Goal: Use online tool/utility: Utilize a website feature to perform a specific function

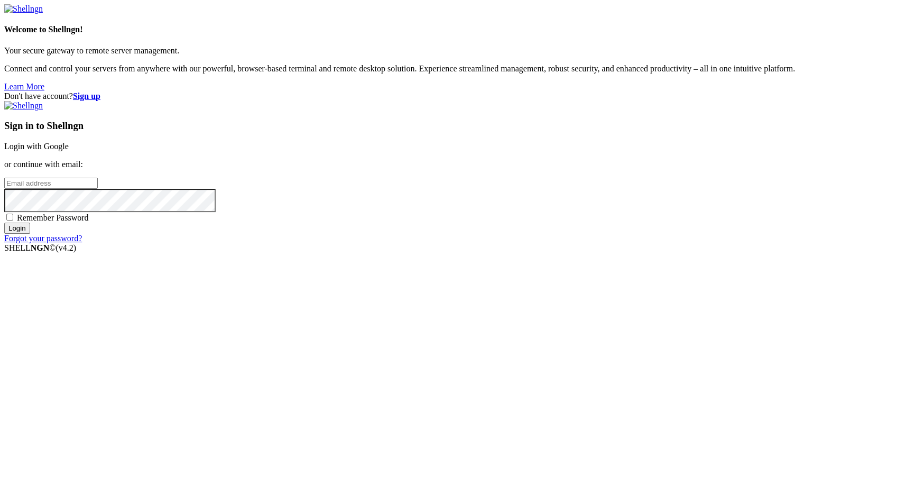
type input "[PERSON_NAME][EMAIL_ADDRESS][DOMAIN_NAME]"
click at [30, 234] on input "Login" at bounding box center [17, 228] width 26 height 11
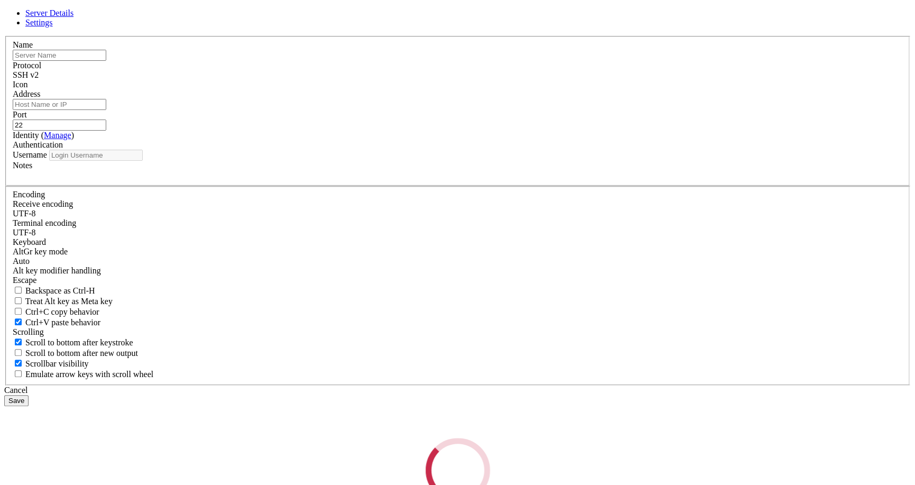
click at [531, 438] on div "Loading..." at bounding box center [457, 470] width 907 height 65
type input "[PERSON_NAME][EMAIL_ADDRESS][DOMAIN_NAME]"
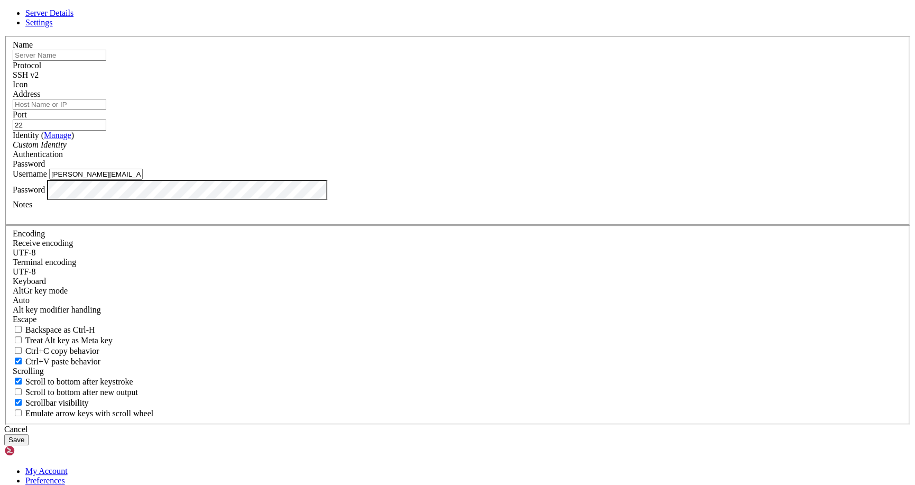
click at [4, 36] on icon at bounding box center [4, 36] width 0 height 0
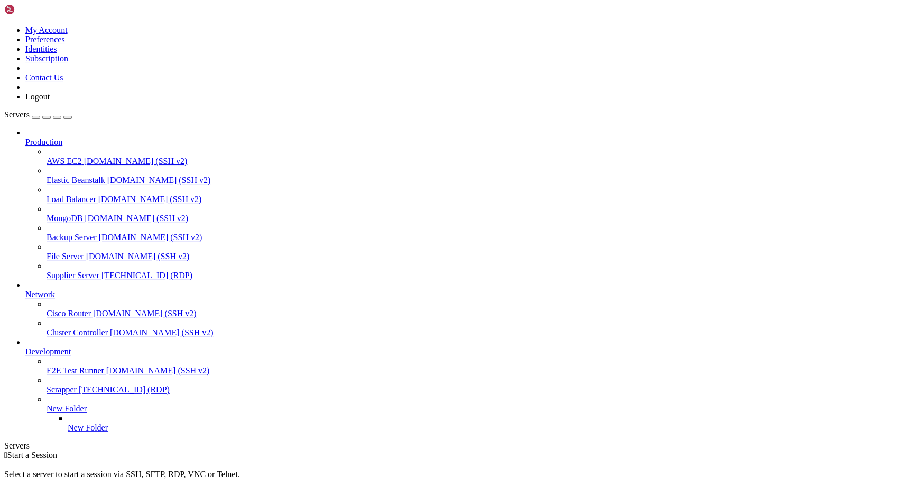
click at [86, 252] on span "[DOMAIN_NAME] (SSH v2)" at bounding box center [138, 256] width 104 height 9
click at [102, 271] on span "[TECHNICAL_ID] (RDP)" at bounding box center [147, 275] width 91 height 9
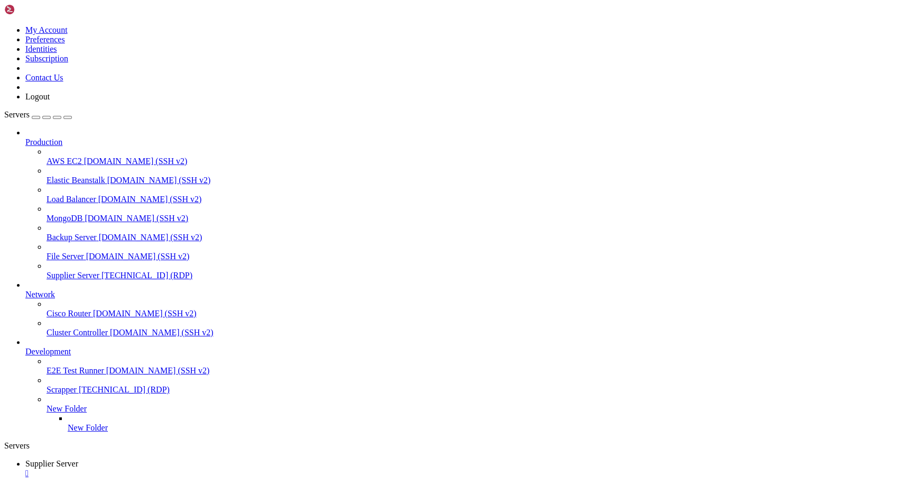
drag, startPoint x: 306, startPoint y: 594, endPoint x: 28, endPoint y: 598, distance: 277.6
drag, startPoint x: 113, startPoint y: 599, endPoint x: 83, endPoint y: 590, distance: 30.9
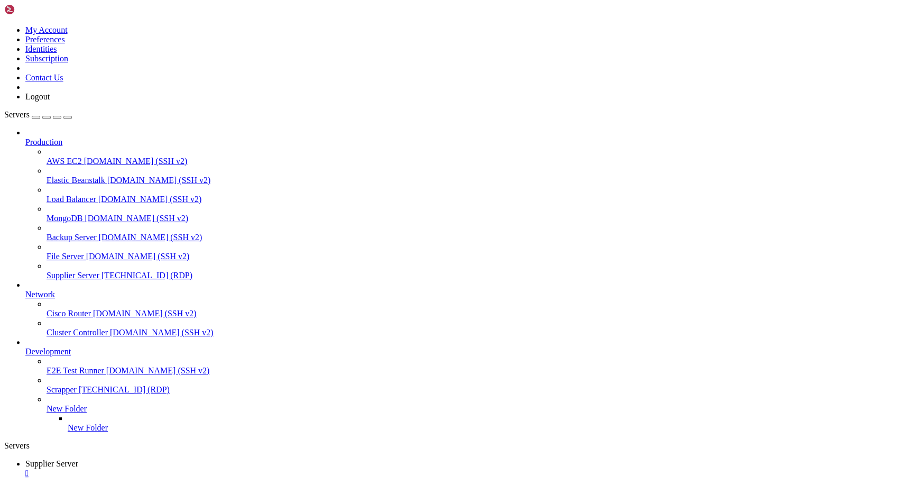
drag, startPoint x: 145, startPoint y: 776, endPoint x: 231, endPoint y: 797, distance: 88.2
